Goal: Information Seeking & Learning: Check status

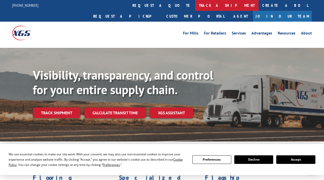
click at [195, 10] on link "track a shipment" at bounding box center [226, 5] width 63 height 11
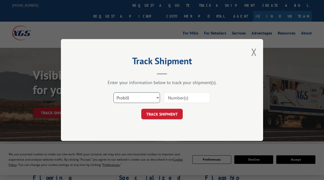
click at [144, 99] on select "Select category... Probill BOL PO" at bounding box center [136, 98] width 46 height 11
click at [113, 93] on select "Select category... Probill BOL PO" at bounding box center [136, 98] width 46 height 11
click at [178, 95] on input at bounding box center [187, 98] width 46 height 11
paste input "98569162"
type input "98569162"
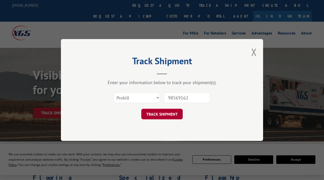
click at [173, 113] on button "TRACK SHIPMENT" at bounding box center [161, 114] width 41 height 11
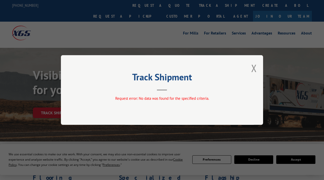
click at [232, 102] on div "Request error: No data was found for the specified criteria." at bounding box center [161, 100] width 151 height 8
click at [254, 65] on button "Close modal" at bounding box center [254, 68] width 6 height 13
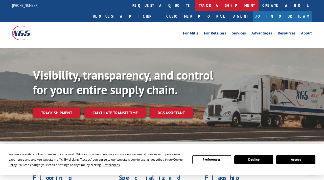
click at [195, 4] on link "track a shipment" at bounding box center [226, 5] width 63 height 11
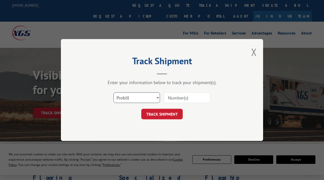
click at [145, 97] on select "Select category... Probill BOL PO" at bounding box center [136, 98] width 46 height 11
click at [113, 93] on select "Select category... Probill BOL PO" at bounding box center [136, 98] width 46 height 11
click at [152, 101] on select "Select category... Probill BOL PO" at bounding box center [136, 98] width 46 height 11
select select "po"
click at [113, 93] on select "Select category... Probill BOL PO" at bounding box center [136, 98] width 46 height 11
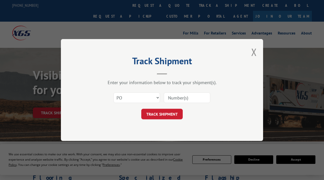
click at [174, 101] on input at bounding box center [187, 98] width 46 height 11
paste input "98569162"
type input "98569162"
click at [169, 117] on button "TRACK SHIPMENT" at bounding box center [161, 114] width 41 height 11
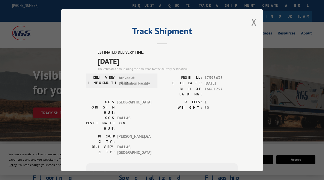
click at [220, 134] on div "PICKUP CITY: [GEOGRAPHIC_DATA] , [GEOGRAPHIC_DATA] DELIVERY CITY: [GEOGRAPHIC_D…" at bounding box center [161, 146] width 151 height 24
click at [242, 51] on div "Track Shipment ESTIMATED DELIVERY TIME: [DATE] The estimated time is using the …" at bounding box center [162, 90] width 202 height 163
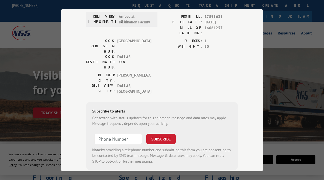
scroll to position [11, 0]
